Goal: Check status: Check status

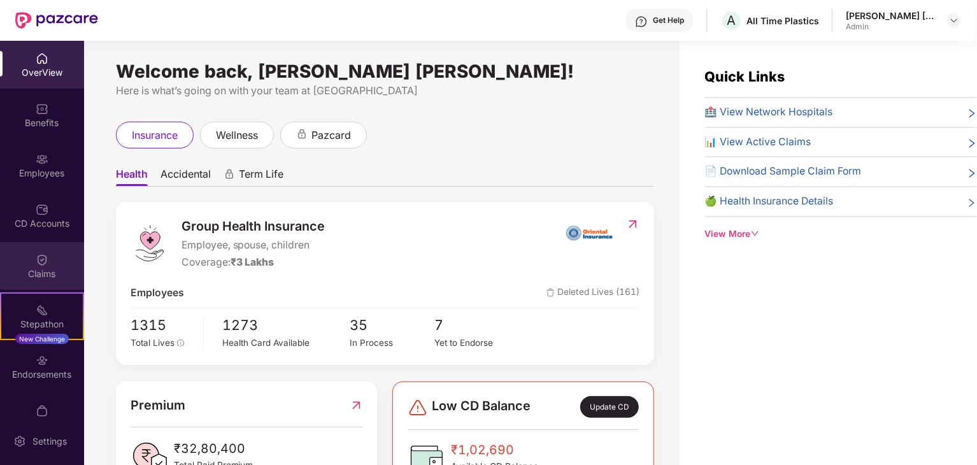
click at [16, 280] on div "Claims" at bounding box center [42, 273] width 84 height 13
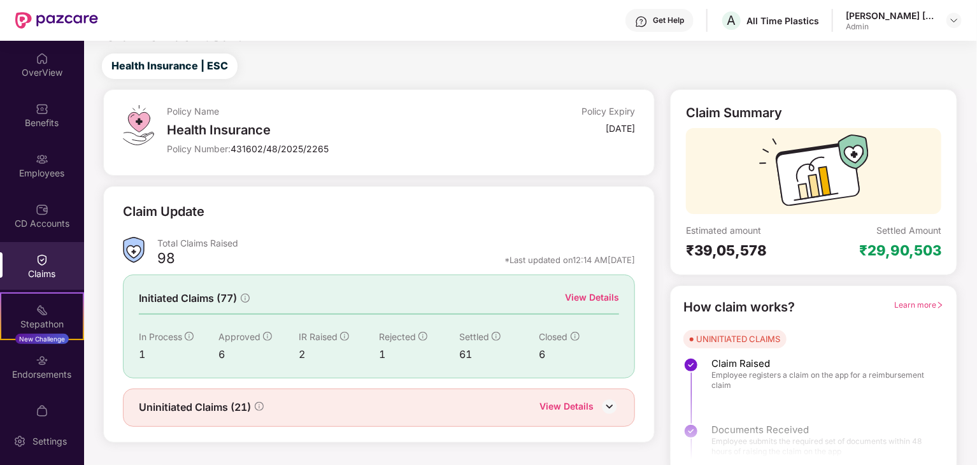
scroll to position [33, 0]
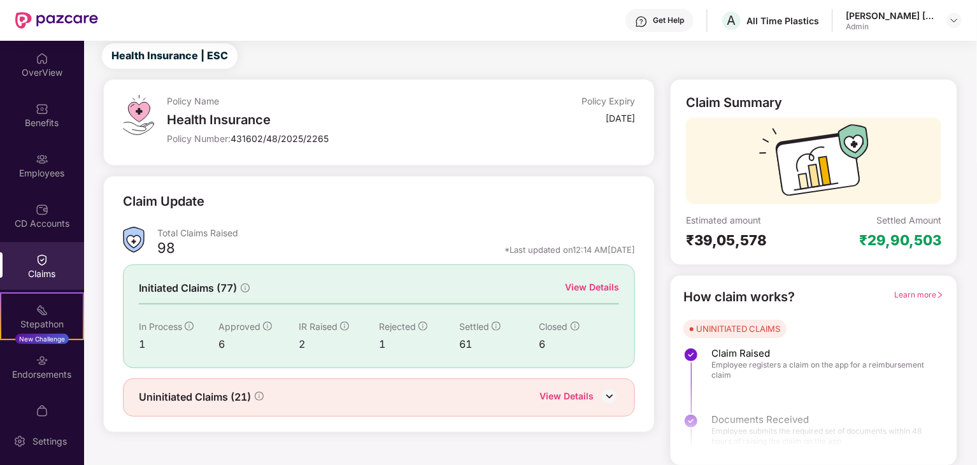
click at [597, 289] on div "View Details" at bounding box center [592, 287] width 54 height 14
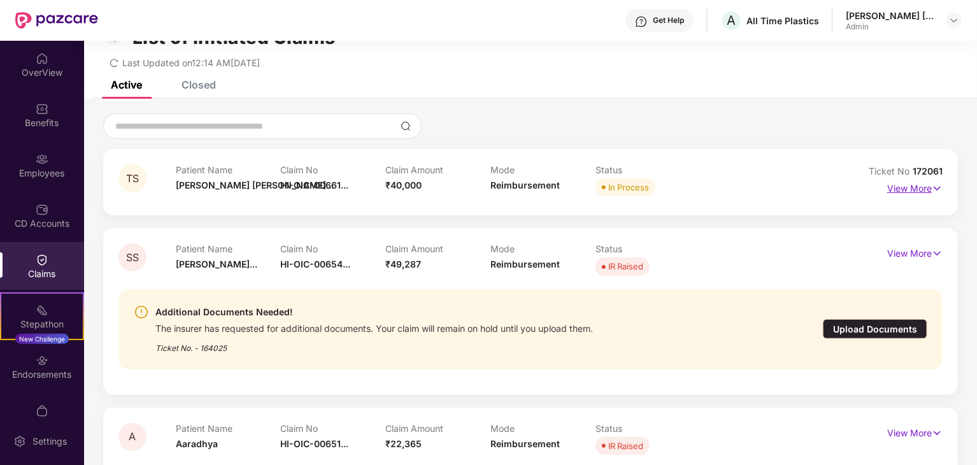
click at [926, 182] on p "View More" at bounding box center [914, 186] width 55 height 17
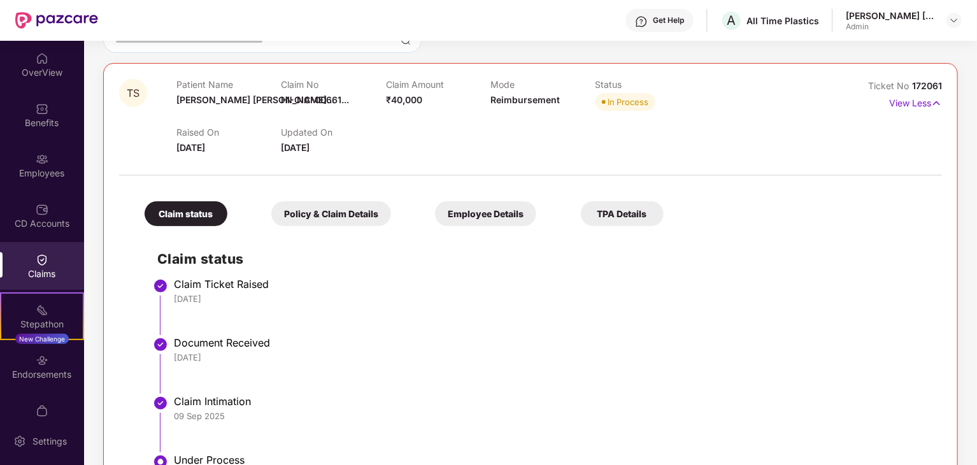
scroll to position [97, 0]
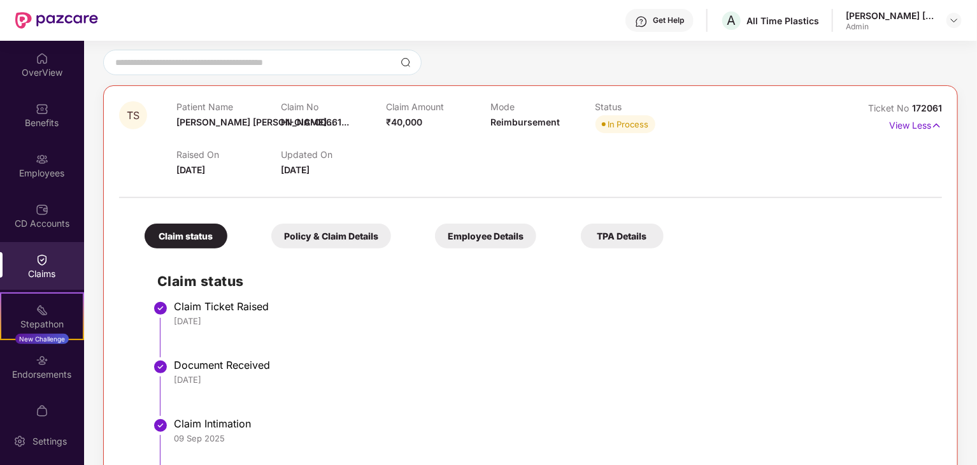
click at [655, 20] on div "Get Help" at bounding box center [668, 20] width 31 height 10
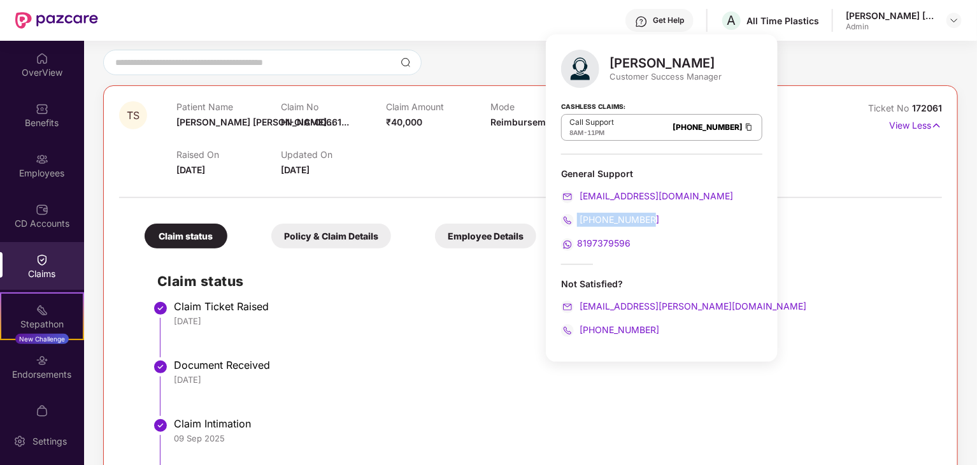
drag, startPoint x: 651, startPoint y: 220, endPoint x: 578, endPoint y: 222, distance: 73.2
click at [578, 222] on div "[PHONE_NUMBER]" at bounding box center [661, 220] width 201 height 14
copy span "[PHONE_NUMBER]"
click at [483, 61] on div at bounding box center [530, 62] width 855 height 25
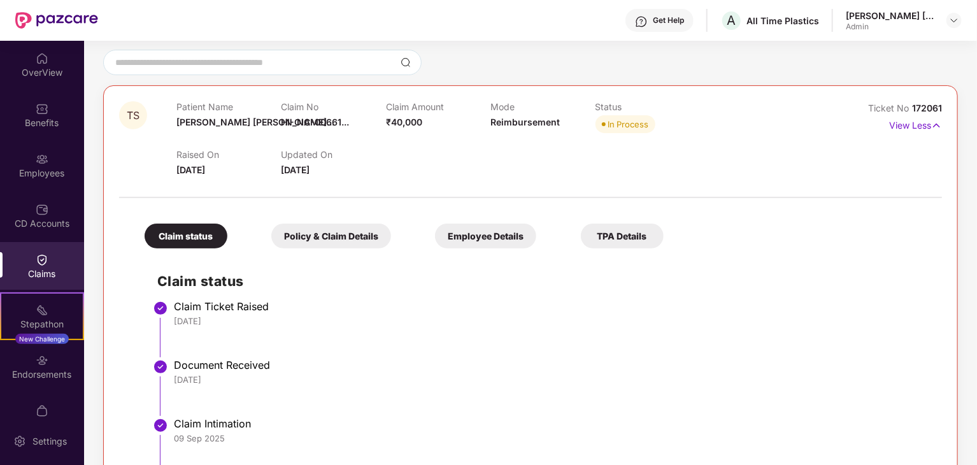
click at [629, 239] on div "TPA Details" at bounding box center [622, 235] width 83 height 25
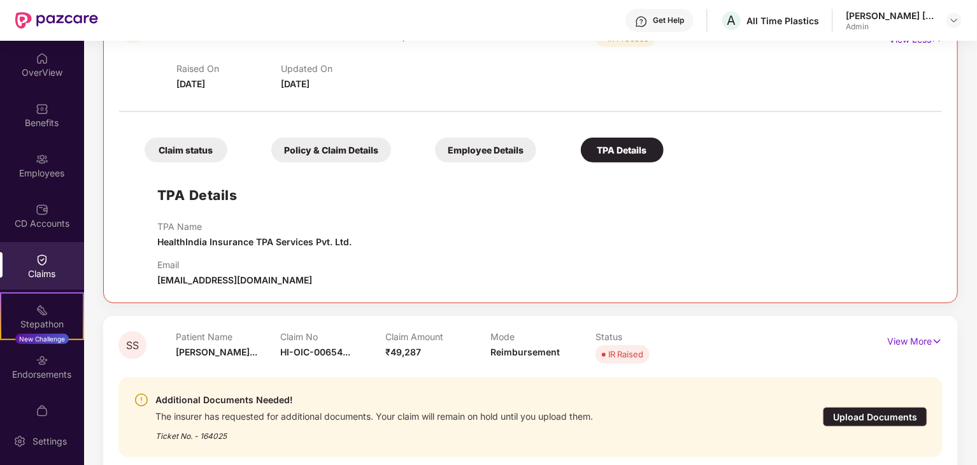
scroll to position [160, 0]
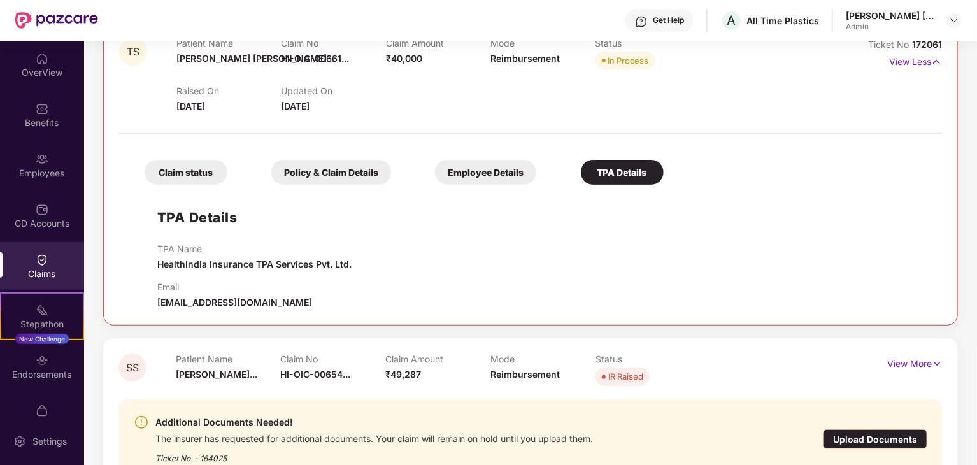
click at [506, 171] on div "Employee Details" at bounding box center [485, 172] width 101 height 25
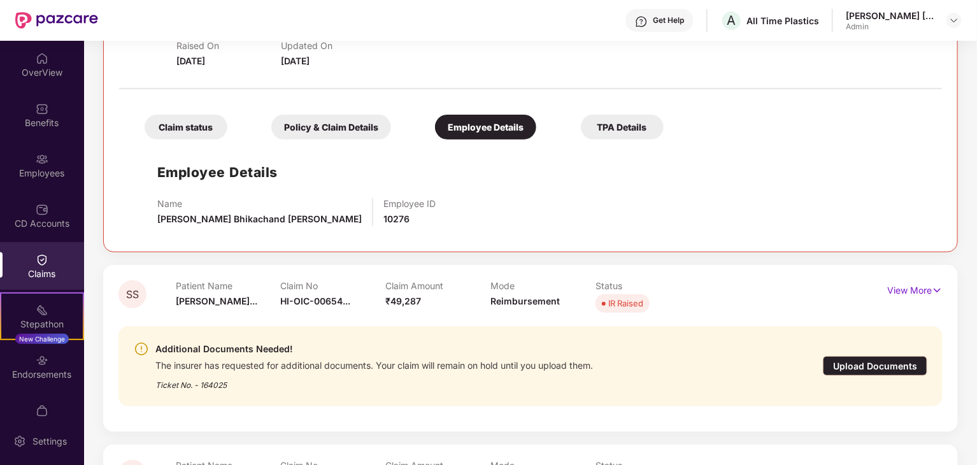
scroll to position [264, 0]
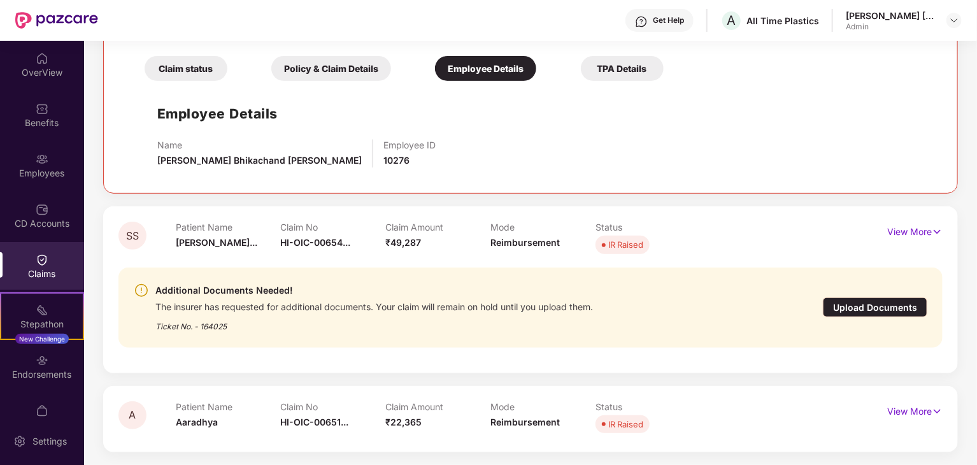
click at [343, 71] on div "Policy & Claim Details" at bounding box center [331, 68] width 120 height 25
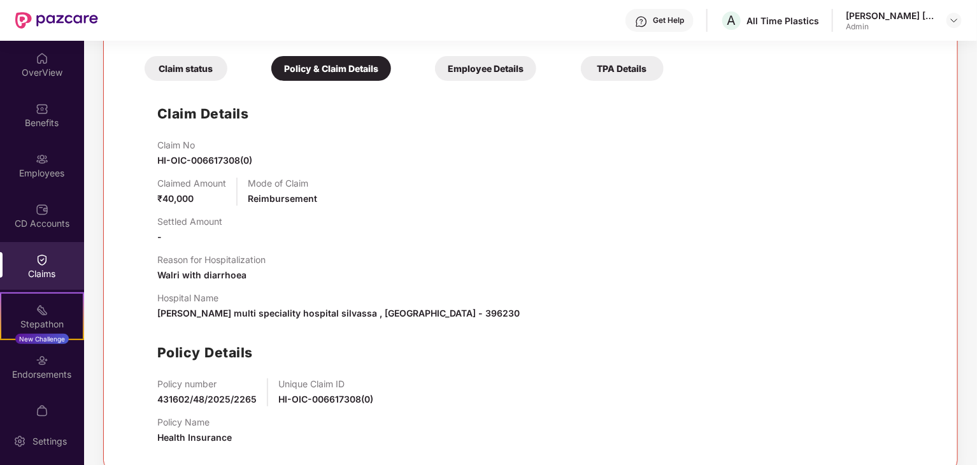
scroll to position [328, 0]
